Goal: Entertainment & Leisure: Consume media (video, audio)

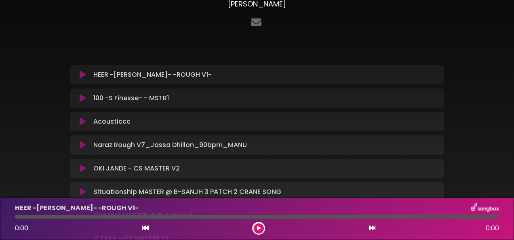
scroll to position [50, 0]
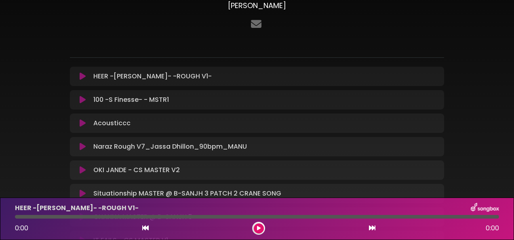
click at [82, 75] on icon at bounding box center [83, 76] width 6 height 8
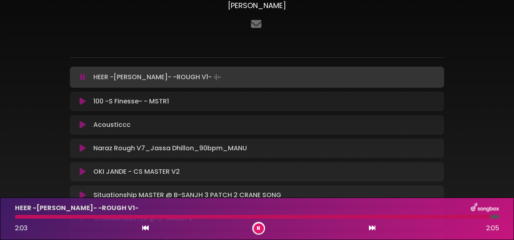
click at [258, 230] on icon at bounding box center [258, 228] width 3 height 5
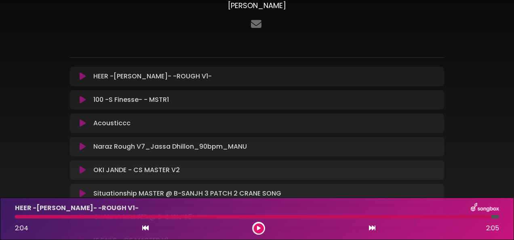
click at [84, 100] on icon at bounding box center [83, 100] width 6 height 8
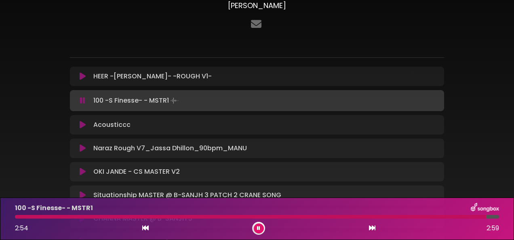
click at [80, 125] on icon at bounding box center [83, 125] width 6 height 8
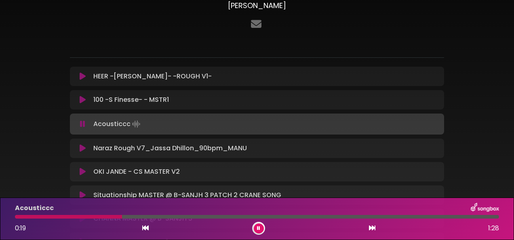
click at [260, 231] on button at bounding box center [259, 228] width 10 height 10
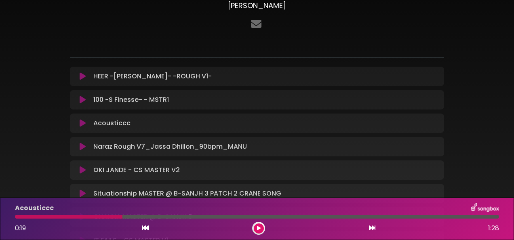
click at [260, 226] on button at bounding box center [259, 228] width 10 height 10
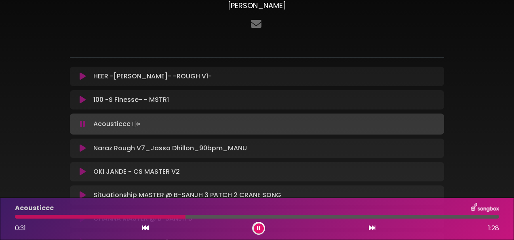
click at [195, 228] on div "0:31 1:28" at bounding box center [256, 228] width 493 height 13
click at [261, 228] on button at bounding box center [259, 228] width 10 height 10
